Goal: Task Accomplishment & Management: Complete application form

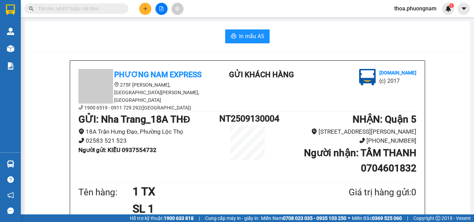
scroll to position [139, 0]
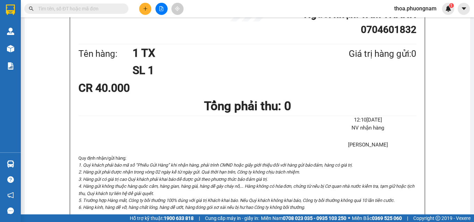
click at [78, 17] on div "GỬI : [GEOGRAPHIC_DATA] THĐ 18A Trần Hưng Đạo, Phường Lộc Thọ 02583 521 52…" at bounding box center [247, 7] width 338 height 69
click at [77, 11] on input "text" at bounding box center [79, 9] width 82 height 8
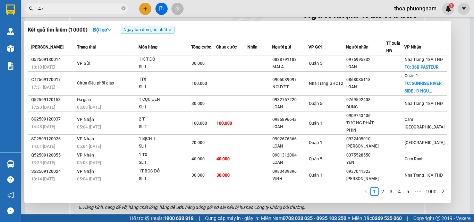
type input "477"
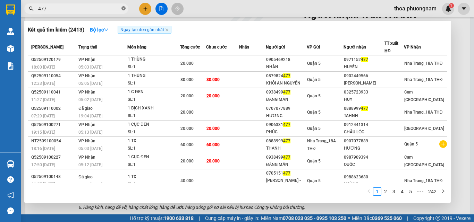
click at [124, 9] on icon "close-circle" at bounding box center [123, 8] width 4 height 4
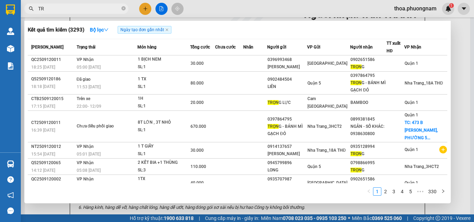
type input "T"
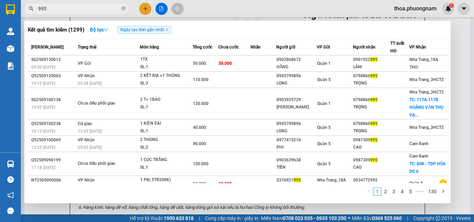
type input "995"
click at [143, 8] on div at bounding box center [237, 111] width 474 height 222
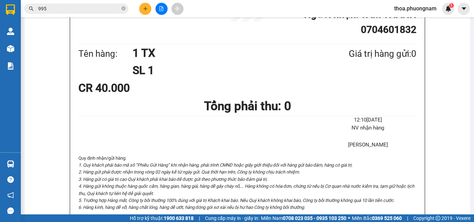
click at [139, 10] on div at bounding box center [161, 9] width 52 height 12
click at [145, 11] on icon "plus" at bounding box center [145, 8] width 5 height 5
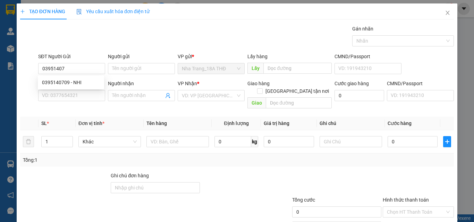
click at [66, 89] on div "0395140709 0395140709 - NHI" at bounding box center [71, 83] width 66 height 14
click at [67, 85] on div "SĐT Người Nhận" at bounding box center [71, 84] width 67 height 8
click at [67, 90] on input "SĐT Người Nhận" at bounding box center [71, 95] width 67 height 11
click at [80, 68] on input "03951407" at bounding box center [71, 68] width 67 height 11
click at [77, 84] on div "0395140709 - NHI" at bounding box center [71, 83] width 58 height 8
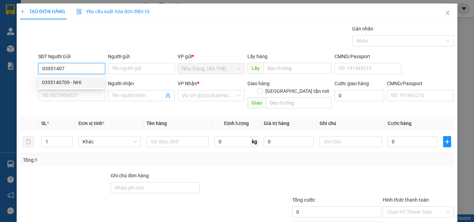
type input "0395140709"
type input "NHI"
type input "0983200321"
type input "HƯƠNG"
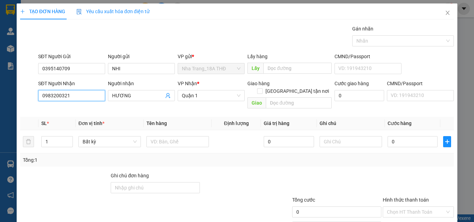
drag, startPoint x: 88, startPoint y: 98, endPoint x: 12, endPoint y: 118, distance: 78.5
click at [12, 118] on div "TẠO ĐƠN HÀNG Yêu cầu xuất hóa đơn điện tử Transit Pickup Surcharge Ids Transit …" at bounding box center [237, 111] width 474 height 222
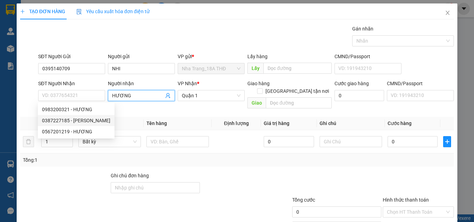
drag, startPoint x: 142, startPoint y: 96, endPoint x: 78, endPoint y: 104, distance: 64.1
click at [79, 105] on body "Kết quả tìm kiếm ( 1299 ) Bộ lọc Ngày tạo đơn gần nhất Mã ĐH Trạng thái Món hàn…" at bounding box center [237, 111] width 474 height 222
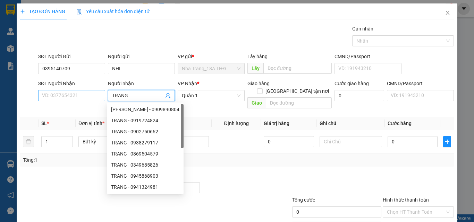
type input "TRANG"
click at [74, 94] on input "SĐT Người Nhận" at bounding box center [71, 95] width 67 height 11
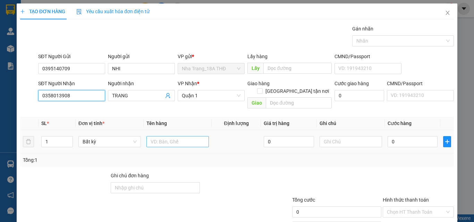
type input "0358013908"
click at [167, 136] on input "text" at bounding box center [177, 141] width 62 height 11
type input "1TX"
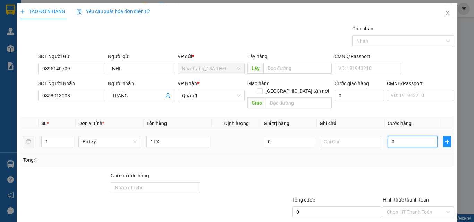
click at [403, 137] on input "0" at bounding box center [413, 141] width 50 height 11
type input "3"
type input "30"
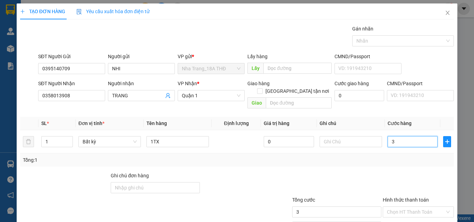
type input "30"
type input "30.000"
click at [348, 186] on div "Ghi chú đơn hàng" at bounding box center [236, 184] width 435 height 24
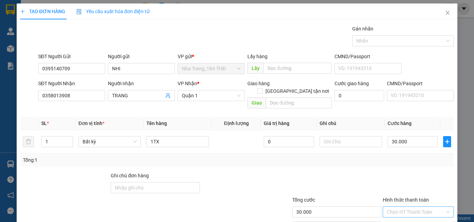
click at [410, 207] on input "Hình thức thanh toán" at bounding box center [416, 212] width 58 height 10
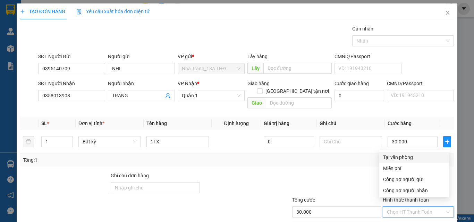
click at [409, 157] on div "Tại văn phòng" at bounding box center [414, 158] width 62 height 8
type input "0"
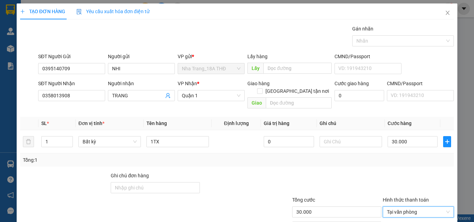
scroll to position [34, 0]
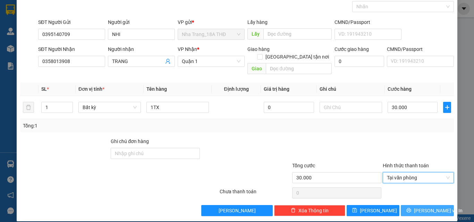
click at [418, 205] on button "[PERSON_NAME] và In" at bounding box center [427, 210] width 53 height 11
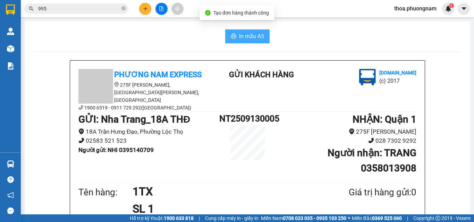
click at [249, 34] on span "In mẫu A5" at bounding box center [251, 36] width 25 height 9
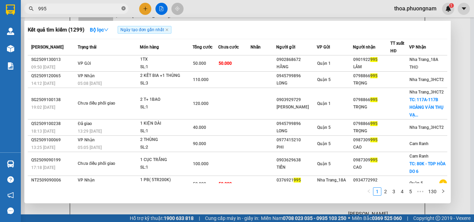
click at [124, 10] on icon "close-circle" at bounding box center [123, 8] width 4 height 4
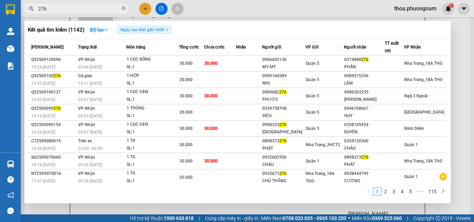
type input "276"
click at [230, 8] on div at bounding box center [237, 111] width 474 height 222
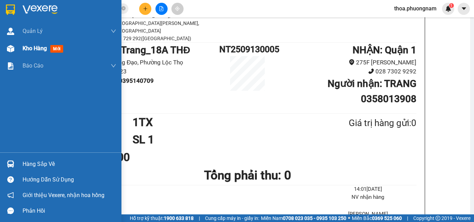
click at [60, 44] on div "Kho hàng mới" at bounding box center [44, 48] width 43 height 9
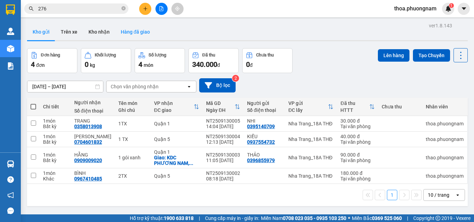
click at [139, 35] on button "Hàng đã giao" at bounding box center [135, 32] width 40 height 17
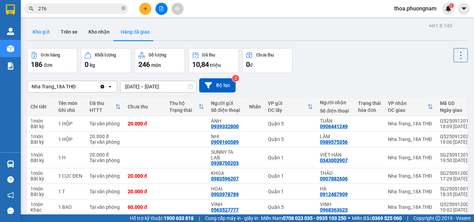
click at [47, 35] on button "Kho gửi" at bounding box center [41, 32] width 28 height 17
